Goal: Task Accomplishment & Management: Use online tool/utility

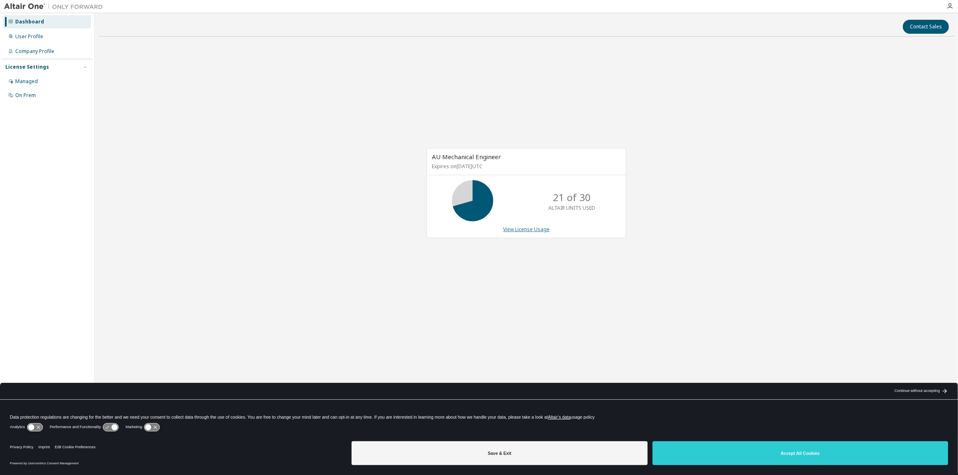
click at [526, 228] on link "View License Usage" at bounding box center [526, 229] width 47 height 7
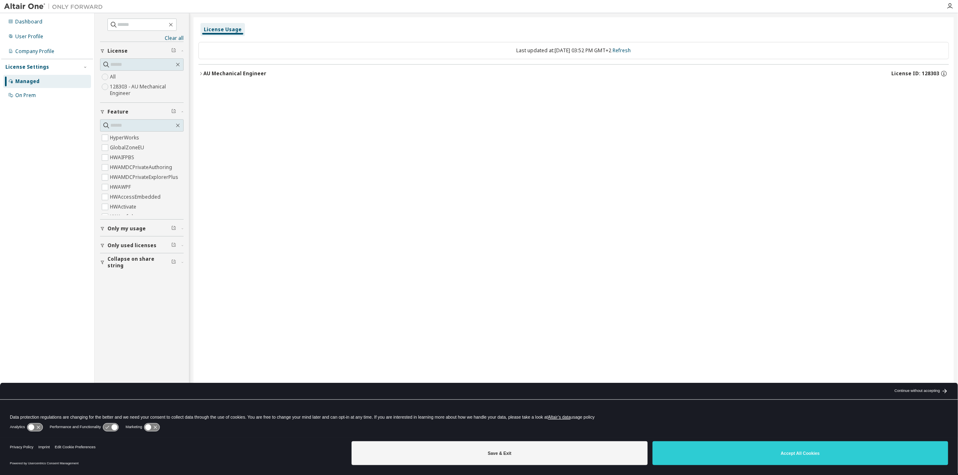
click at [136, 230] on span "Only my usage" at bounding box center [126, 229] width 38 height 7
click at [34, 89] on div "On Prem" at bounding box center [47, 95] width 88 height 13
